Goal: Check status: Check status

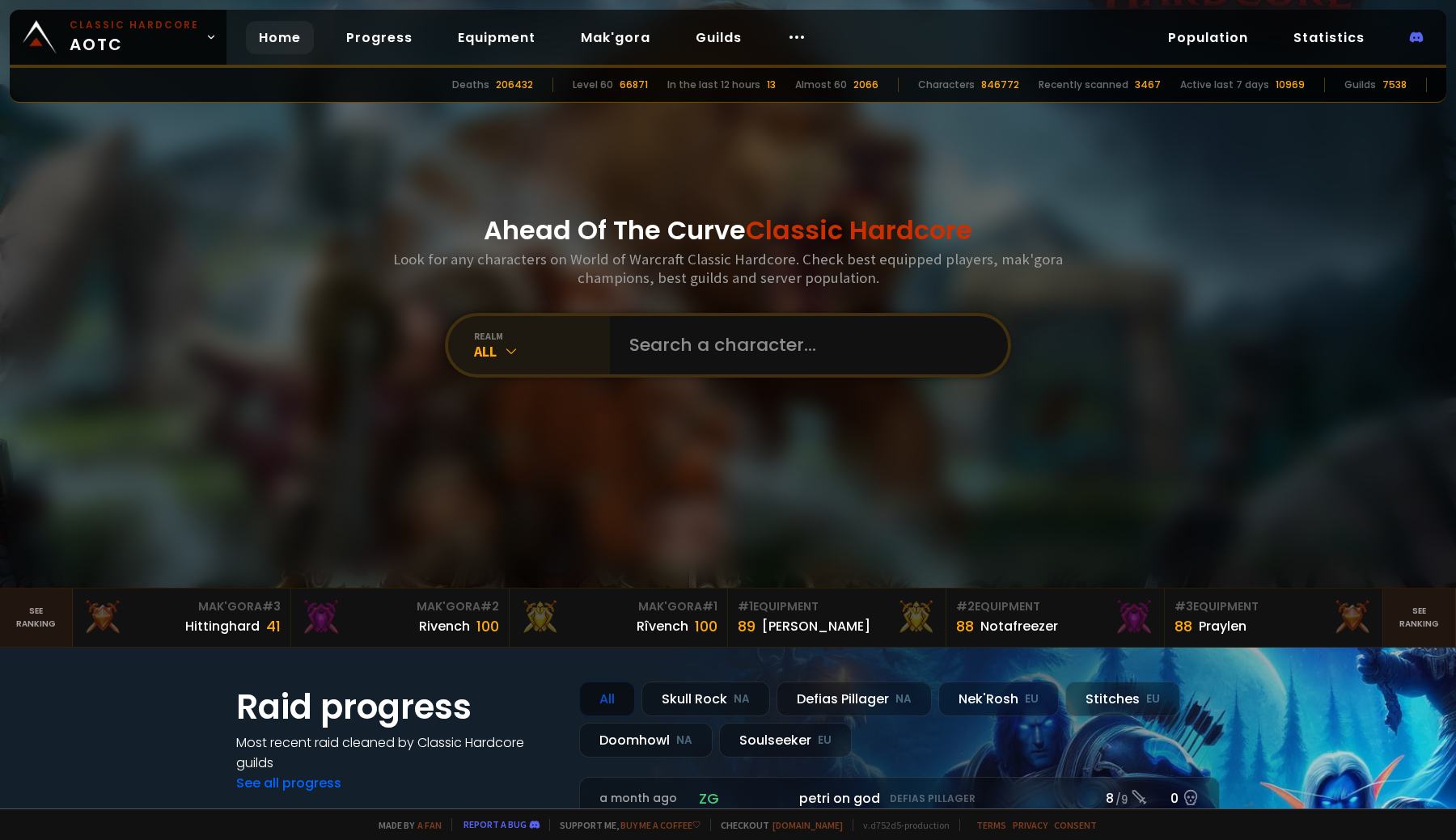
click at [507, 343] on div "All" at bounding box center [542, 351] width 136 height 18
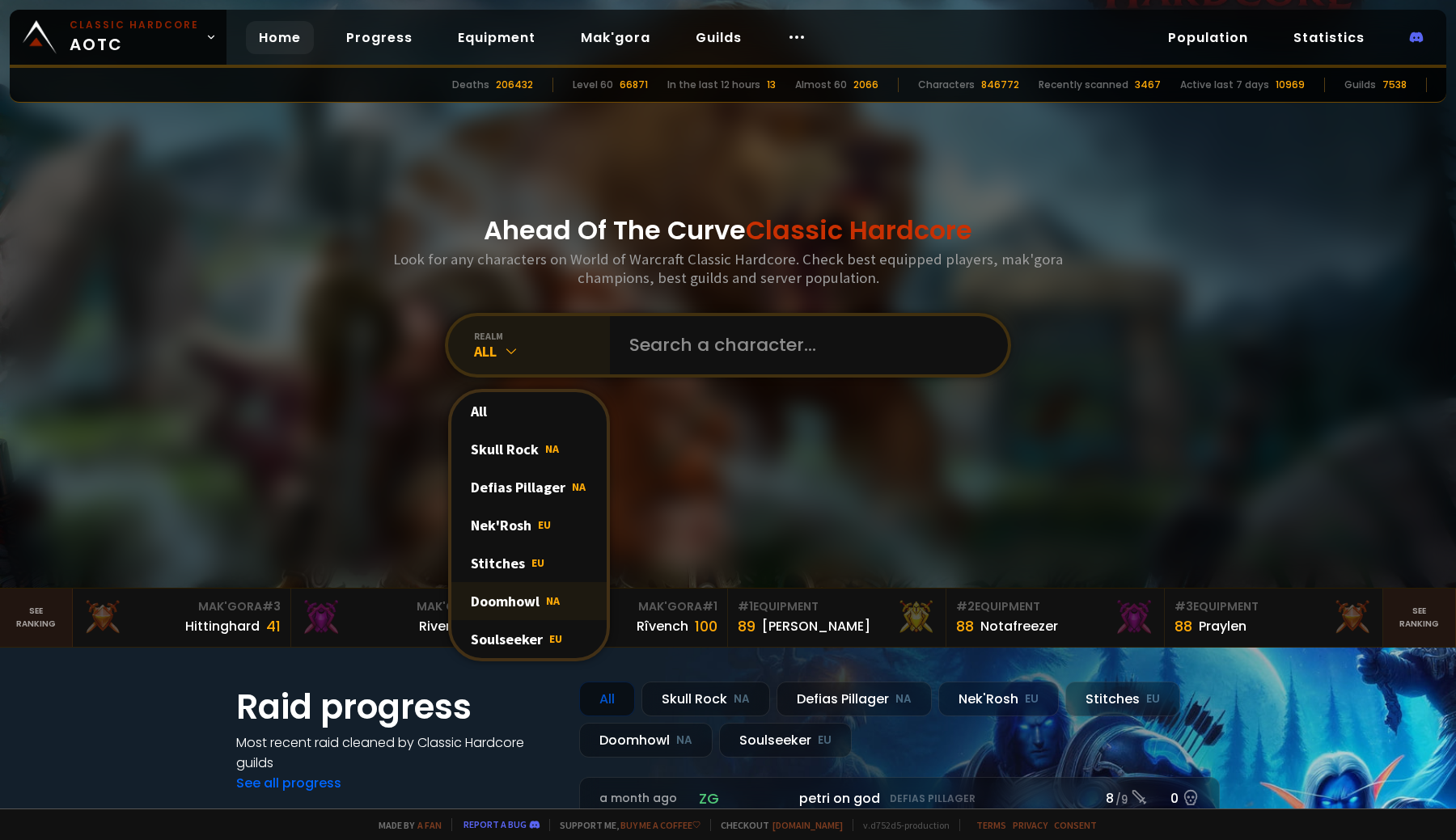
click at [529, 592] on div "Doomhowl NA" at bounding box center [529, 601] width 155 height 38
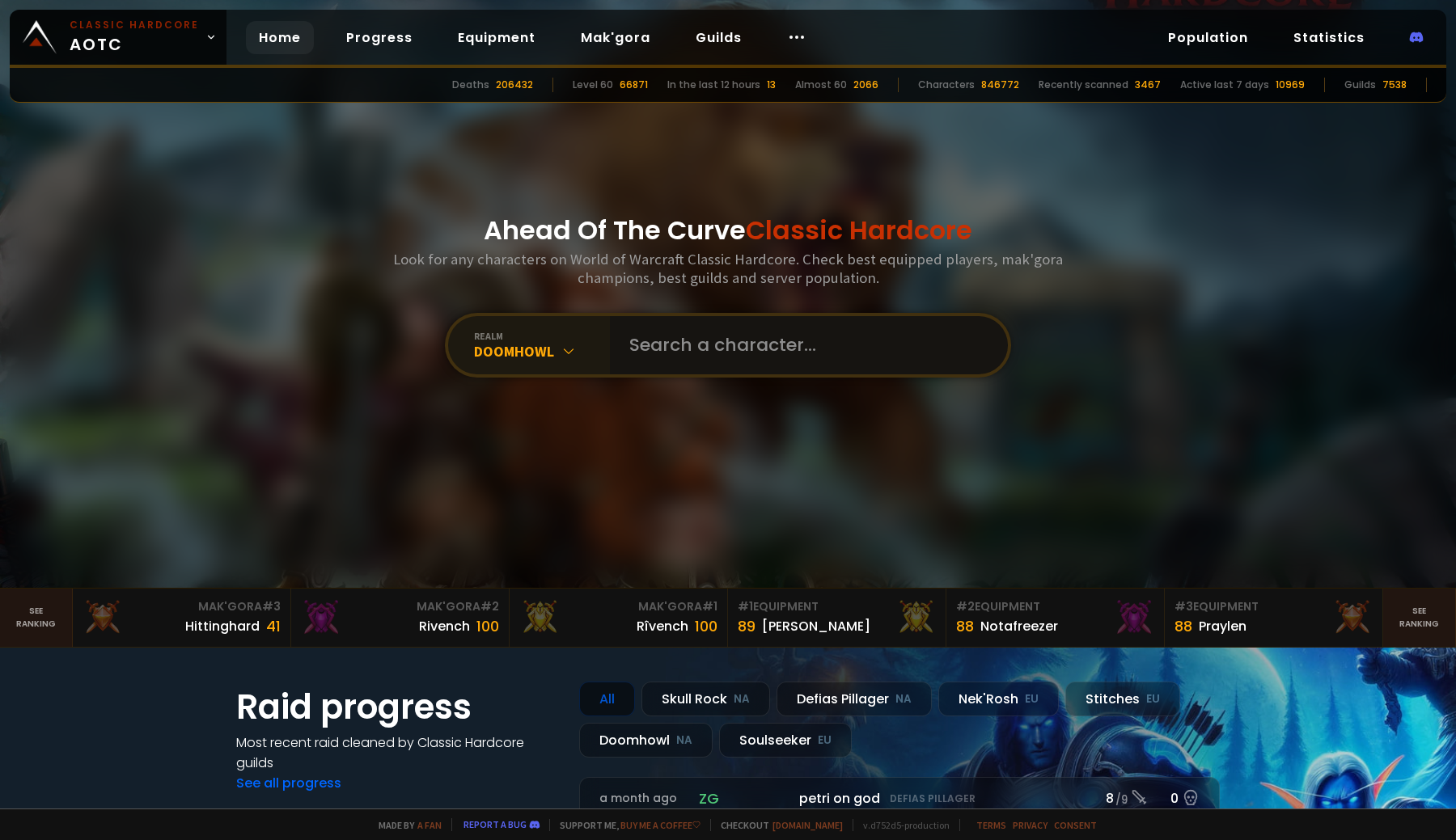
click at [687, 334] on input "text" at bounding box center [804, 345] width 369 height 58
type input "paladinjon"
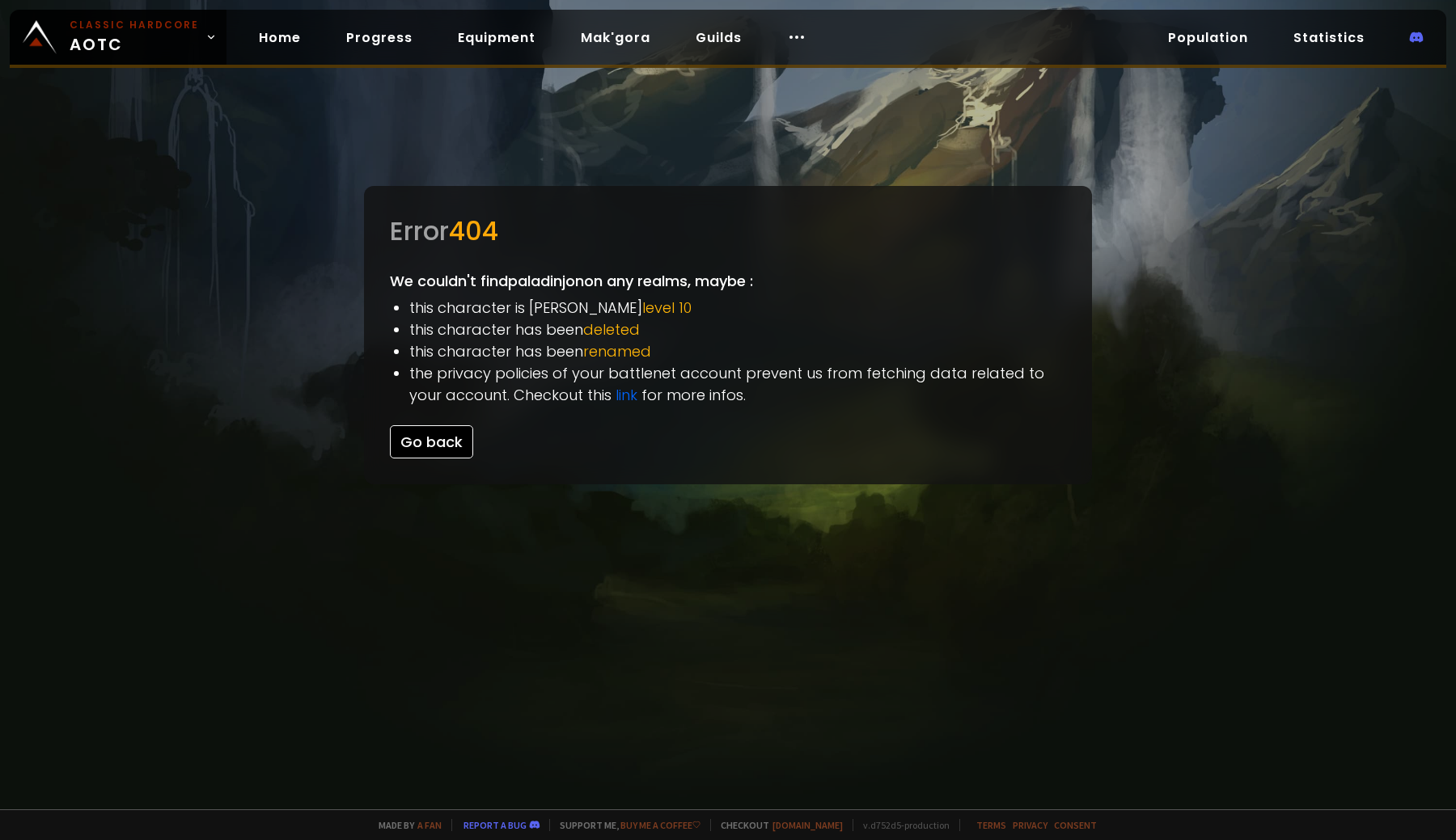
click at [448, 450] on button "Go back" at bounding box center [431, 441] width 84 height 34
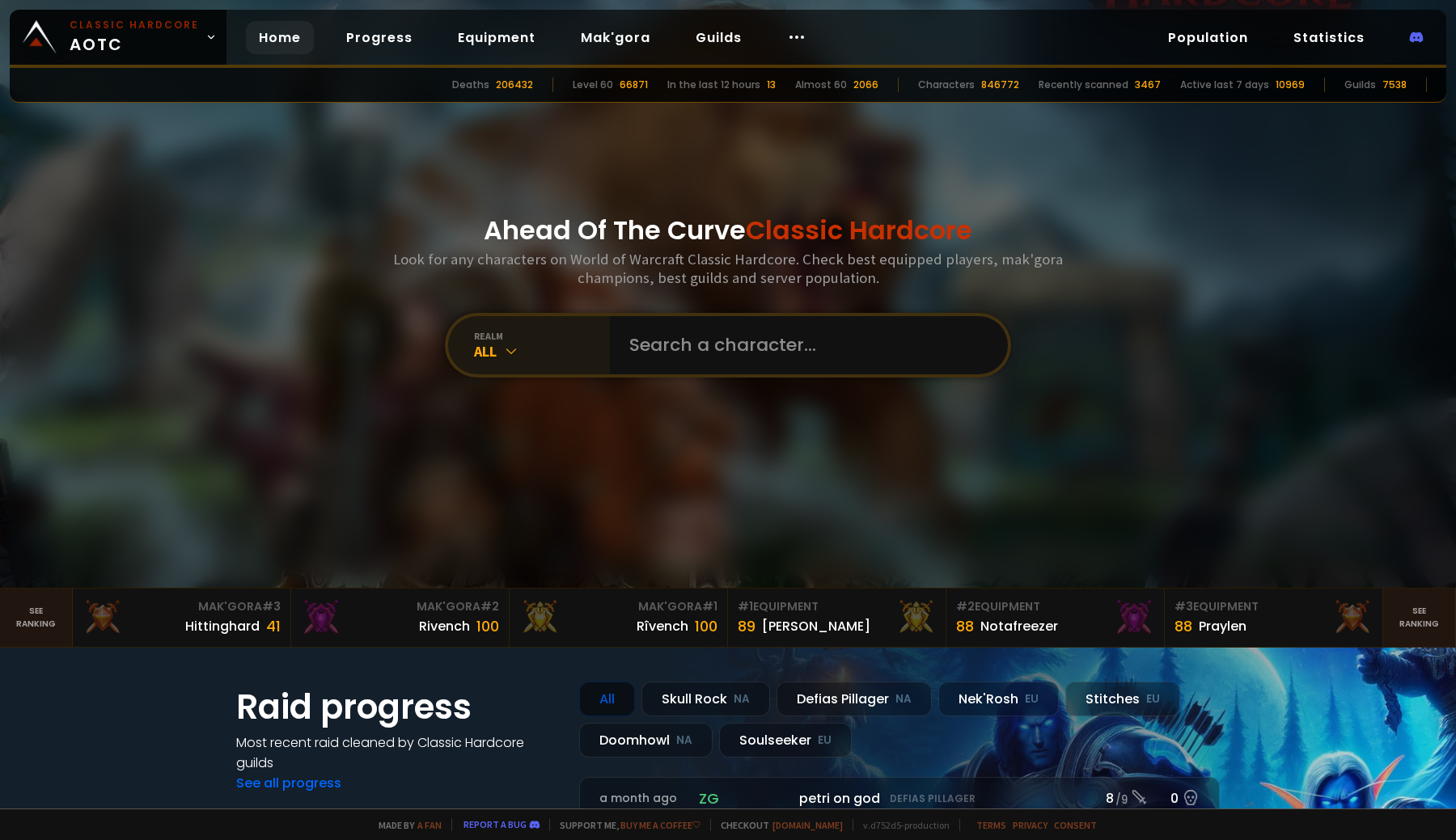
click at [503, 345] on icon at bounding box center [511, 351] width 16 height 16
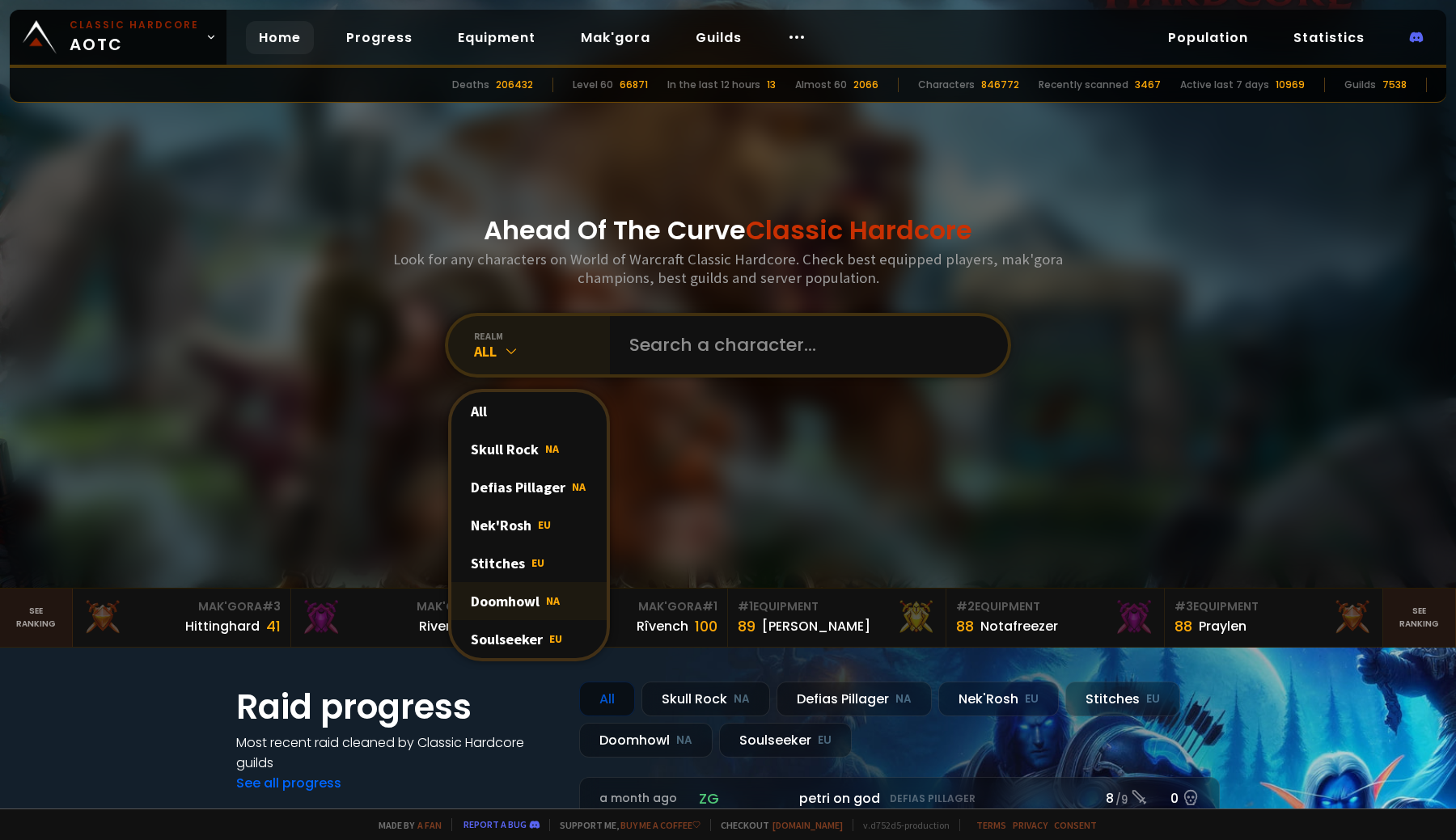
click at [533, 612] on div "Doomhowl NA" at bounding box center [529, 601] width 155 height 38
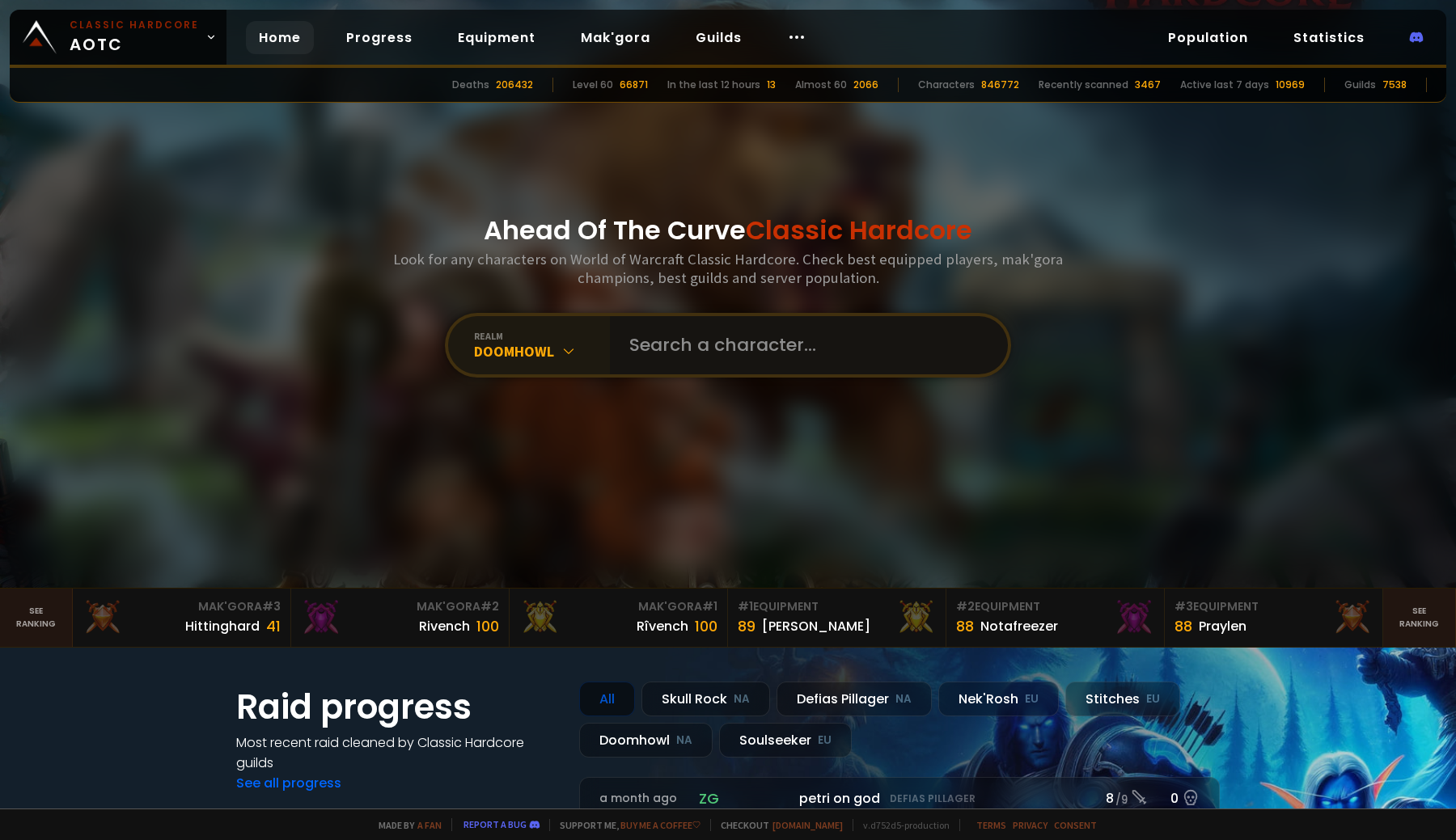
click at [796, 338] on input "text" at bounding box center [804, 345] width 369 height 58
type input "paladinjon"
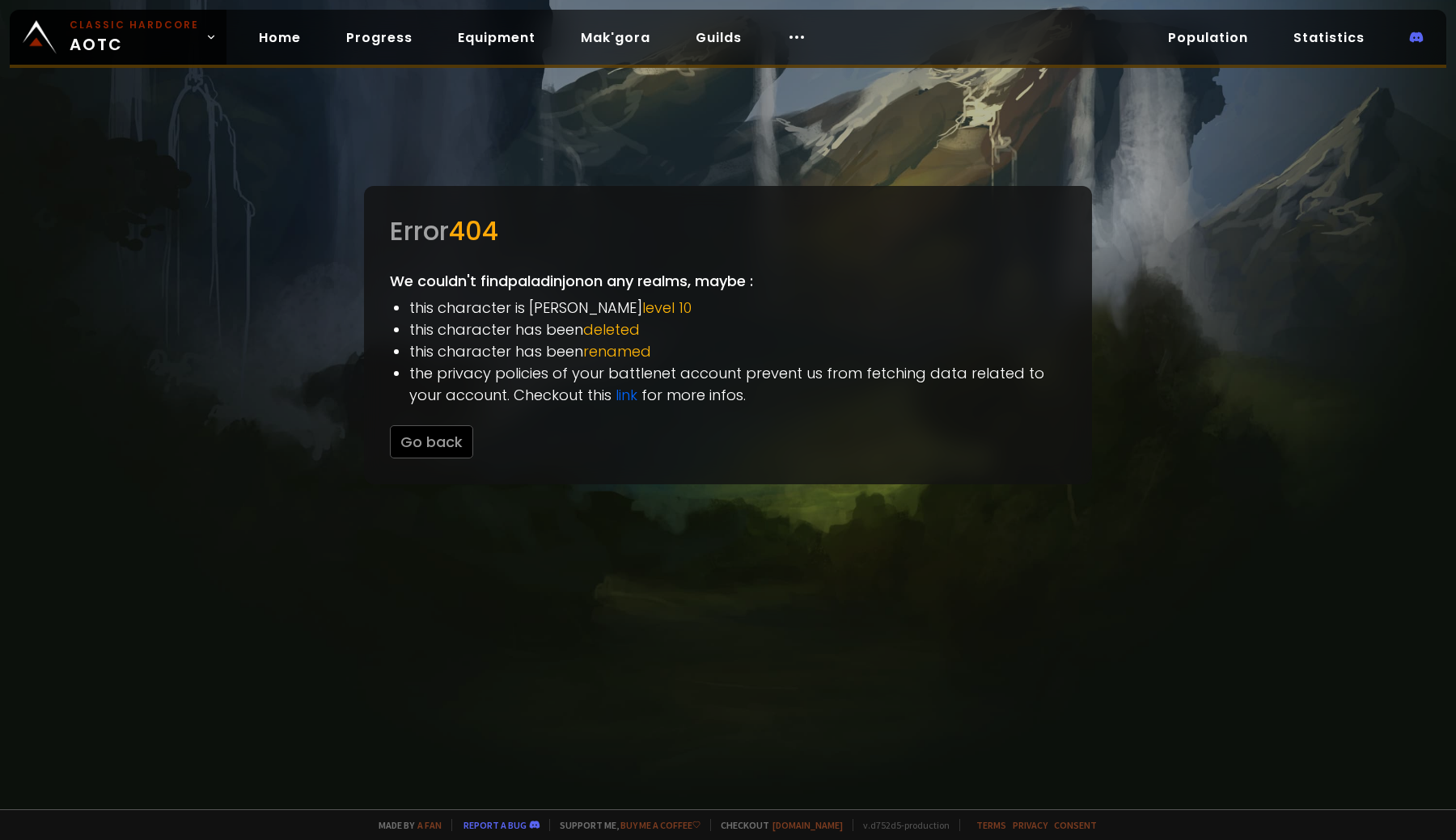
click at [850, 152] on div at bounding box center [728, 420] width 1456 height 840
